Goal: Task Accomplishment & Management: Use online tool/utility

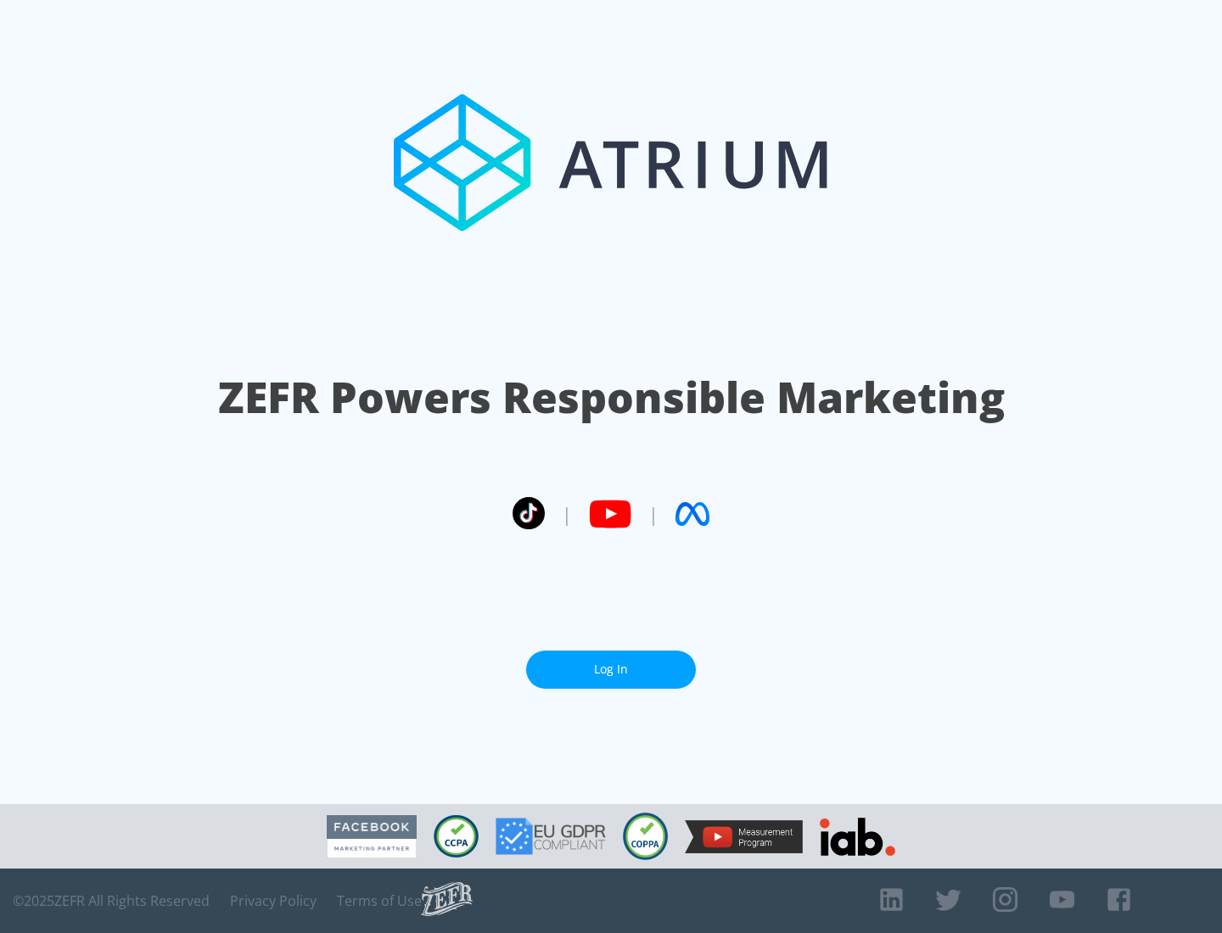
click at [611, 670] on link "Log In" at bounding box center [611, 670] width 170 height 38
